Goal: Task Accomplishment & Management: Manage account settings

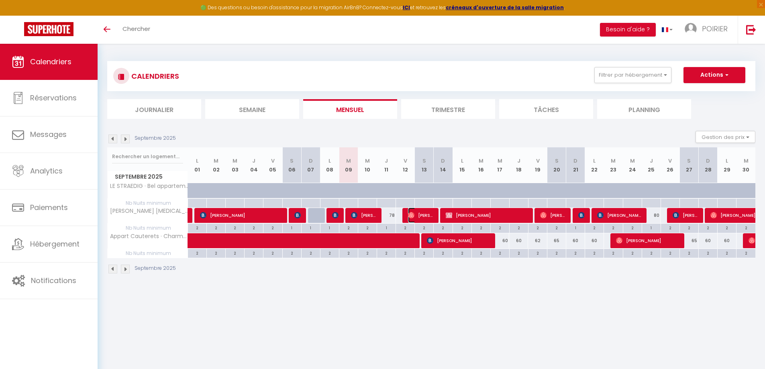
click at [412, 221] on span "[PERSON_NAME]" at bounding box center [420, 215] width 25 height 15
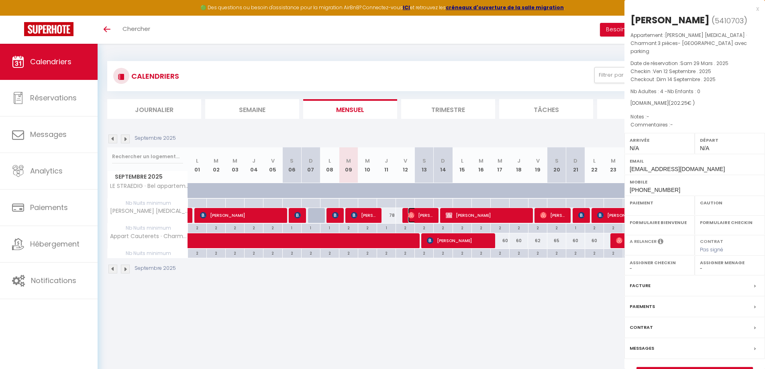
select select "OK"
select select "0"
select select "1"
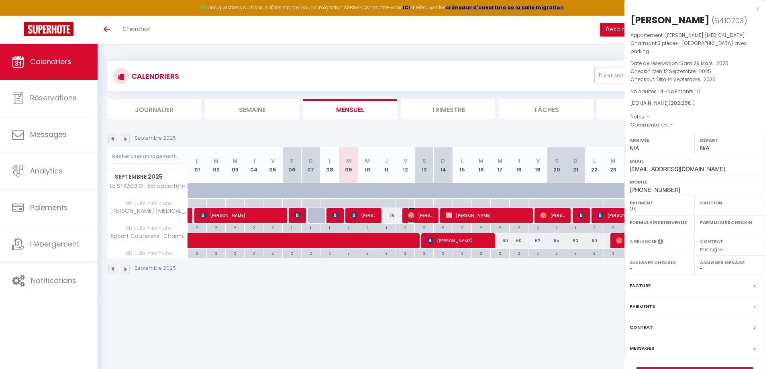
select select
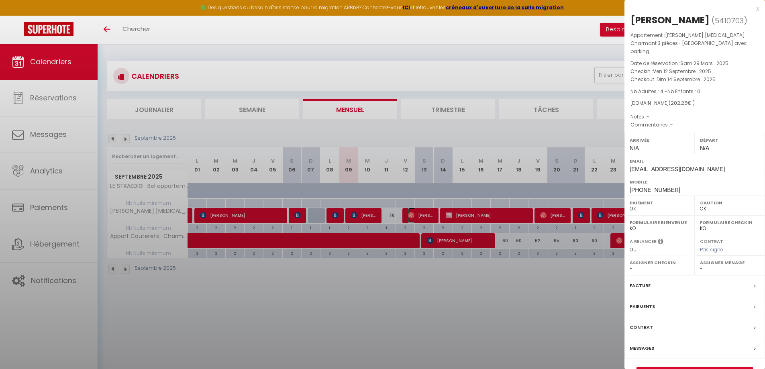
select select "19302"
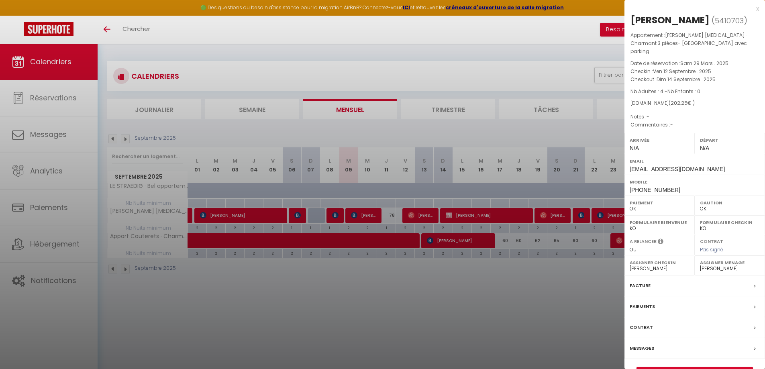
click at [505, 335] on div at bounding box center [382, 184] width 765 height 369
